Goal: Find specific page/section: Find specific page/section

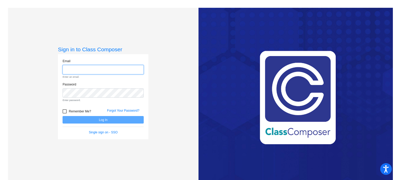
type input "[PERSON_NAME][EMAIL_ADDRESS][PERSON_NAME][DOMAIN_NAME]"
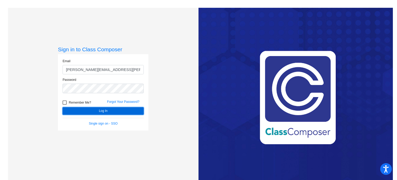
click at [103, 116] on form "Email [PERSON_NAME][EMAIL_ADDRESS][PERSON_NAME][DOMAIN_NAME] Password Remember …" at bounding box center [103, 92] width 81 height 67
click at [99, 108] on button "Log In" at bounding box center [103, 111] width 81 height 8
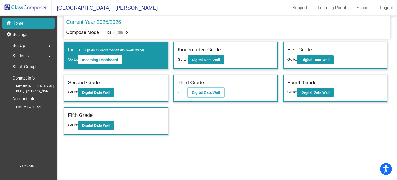
click at [200, 95] on button "Digital Data Wall" at bounding box center [206, 92] width 36 height 9
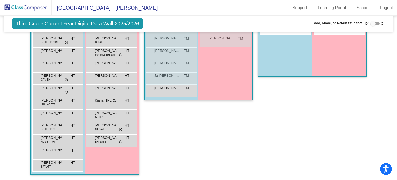
scroll to position [159, 0]
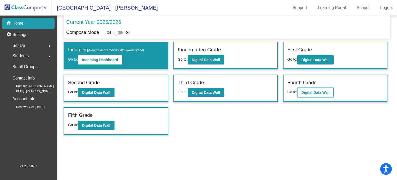
click at [316, 93] on b "Digital Data Wall" at bounding box center [316, 92] width 28 height 4
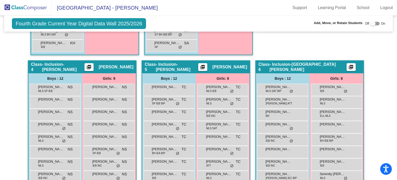
scroll to position [362, 0]
